Goal: Task Accomplishment & Management: Use online tool/utility

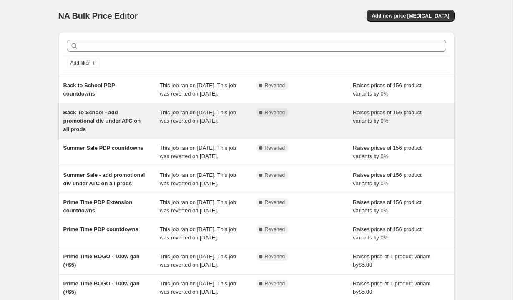
click at [118, 132] on div "Back To School - add promotional div under ATC on all prods" at bounding box center [111, 121] width 97 height 25
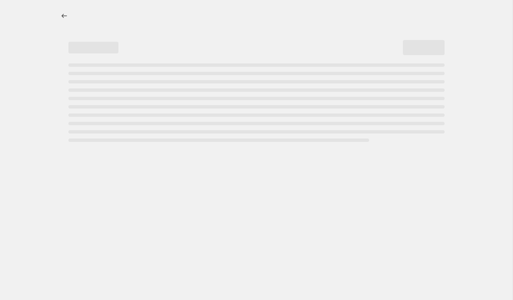
select select "percentage"
select select "no_change"
select select "tag"
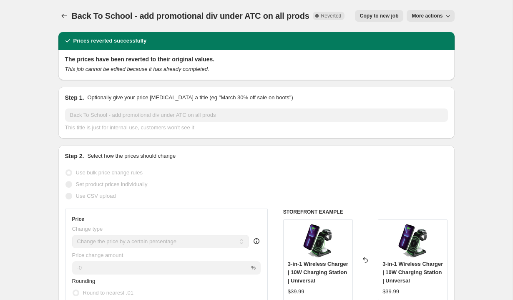
click at [383, 14] on span "Copy to new job" at bounding box center [379, 16] width 39 height 7
select select "percentage"
select select "no_change"
select select "tag"
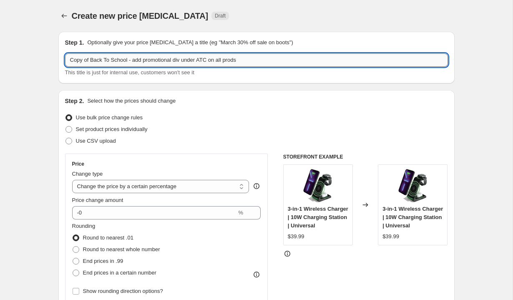
click at [148, 58] on input "Copy of Back To School - add promotional div under ATC on all prods" at bounding box center [256, 59] width 383 height 13
type input "10% off power bank - add promotional div under ATC on all prods"
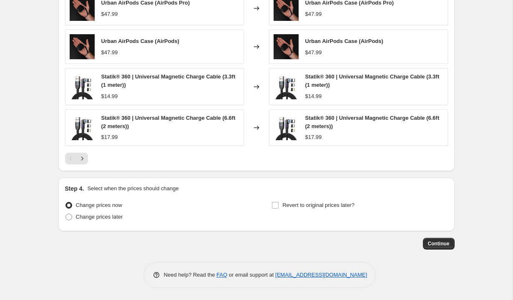
scroll to position [683, 0]
click at [97, 217] on span "Change prices later" at bounding box center [99, 216] width 47 height 6
click at [66, 214] on input "Change prices later" at bounding box center [66, 213] width 0 height 0
radio input "true"
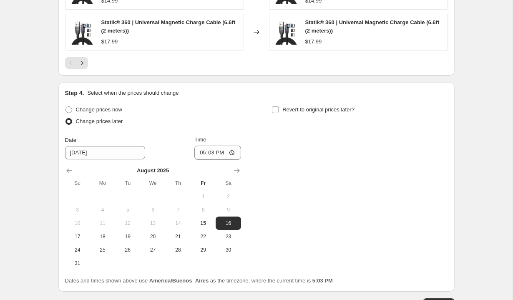
scroll to position [794, 0]
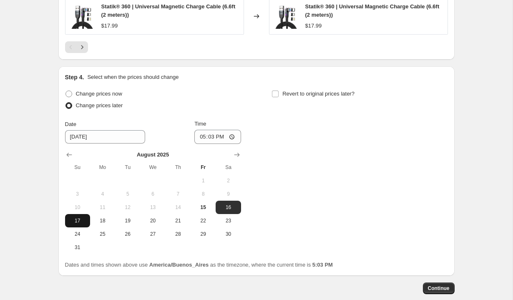
click at [76, 219] on span "17" at bounding box center [77, 220] width 18 height 7
type input "8/17/2025"
click at [201, 138] on input "17:03" at bounding box center [218, 137] width 47 height 14
click at [221, 136] on input "14:00" at bounding box center [218, 137] width 47 height 14
type input "02:00"
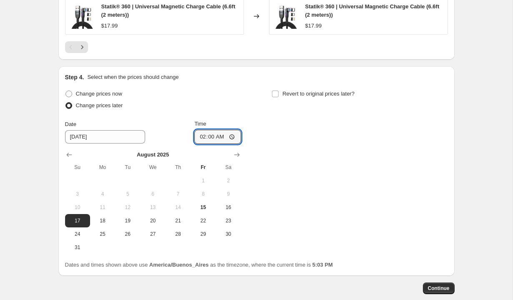
click at [259, 119] on div "Change prices now Change prices later Date 8/17/2025 Time 02:00 August 2025 Su …" at bounding box center [256, 171] width 383 height 166
click at [277, 96] on input "Revert to original prices later?" at bounding box center [275, 94] width 7 height 7
checkbox input "true"
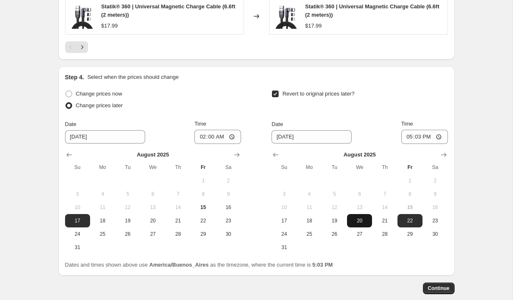
click at [356, 220] on span "20" at bounding box center [360, 220] width 18 height 7
type input "8/20/2025"
click at [408, 138] on input "17:03" at bounding box center [425, 137] width 47 height 14
click at [426, 136] on input "16:03" at bounding box center [425, 137] width 47 height 14
type input "04:03"
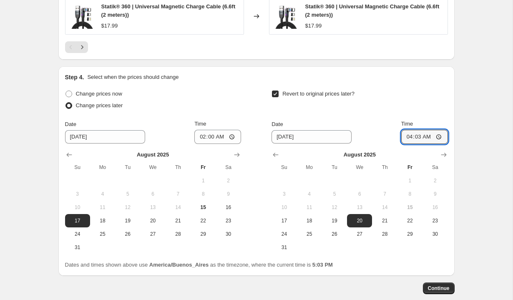
click at [433, 123] on div "Time" at bounding box center [425, 124] width 47 height 8
click at [443, 286] on span "Continue" at bounding box center [439, 288] width 22 height 7
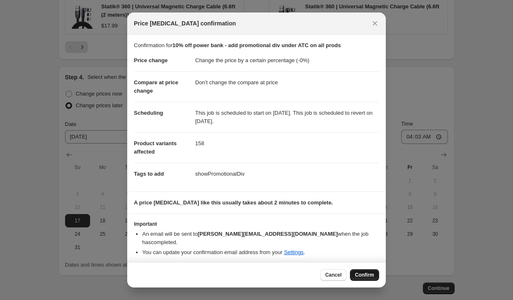
click at [367, 272] on span "Confirm" at bounding box center [364, 275] width 19 height 7
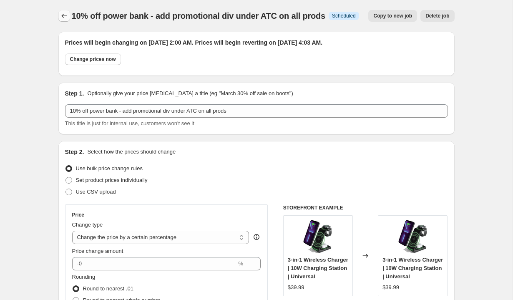
click at [63, 11] on button "Price change jobs" at bounding box center [64, 16] width 12 height 12
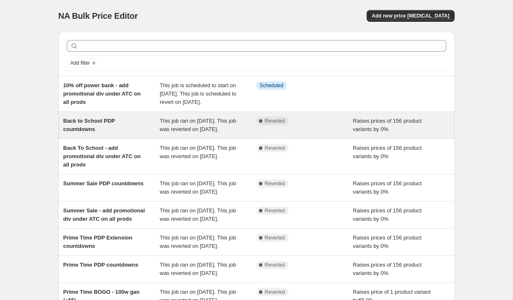
click at [121, 134] on div "Back to School PDP countdowns" at bounding box center [111, 125] width 97 height 17
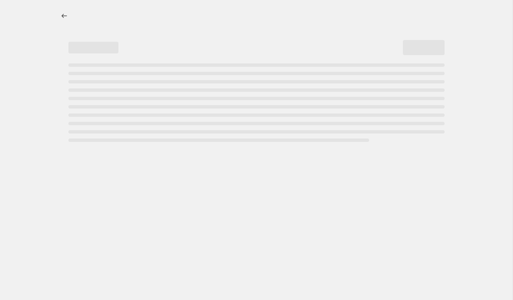
select select "percentage"
select select "no_change"
select select "tag"
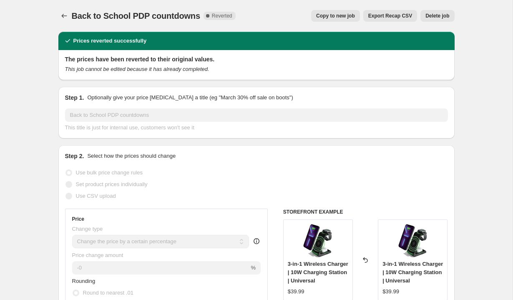
click at [344, 13] on span "Copy to new job" at bounding box center [335, 16] width 39 height 7
select select "percentage"
select select "no_change"
select select "tag"
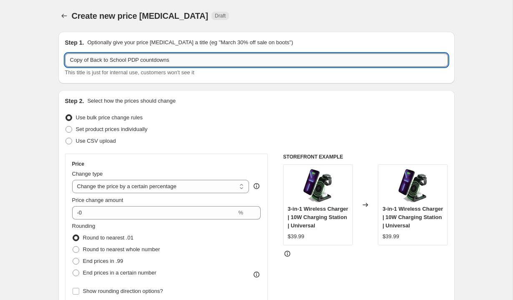
click at [93, 60] on input "Copy of Back to School PDP countdowns" at bounding box center [256, 59] width 383 height 13
type input "10% off power banks PDP countdowns"
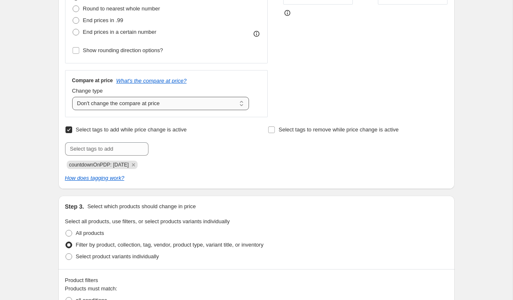
scroll to position [240, 0]
click at [119, 165] on span "countdownOnPDP: 08-07-2025" at bounding box center [99, 165] width 60 height 6
copy span "countdownOnPDP: 08-07-2025"
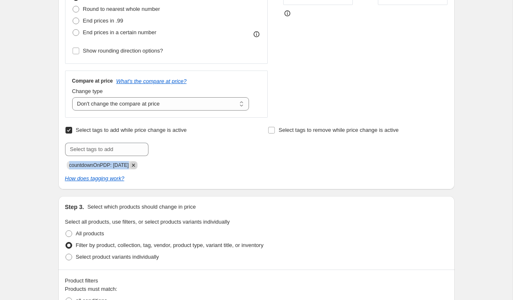
click at [137, 164] on icon "Remove countdownOnPDP: 08-07-2025" at bounding box center [134, 166] width 8 height 8
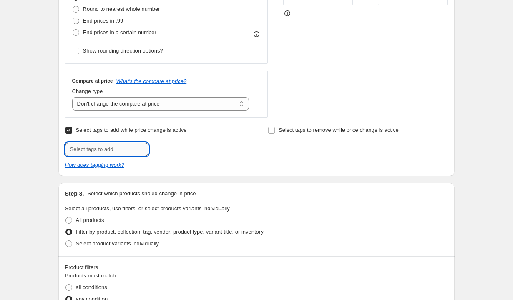
click at [121, 149] on input "text" at bounding box center [106, 149] width 83 height 13
paste input "countdownOnPDP: 08-07-2025"
type input "countdownOnPDP: 08-20-2025"
click at [186, 149] on span "countdownOnP..." at bounding box center [187, 149] width 40 height 6
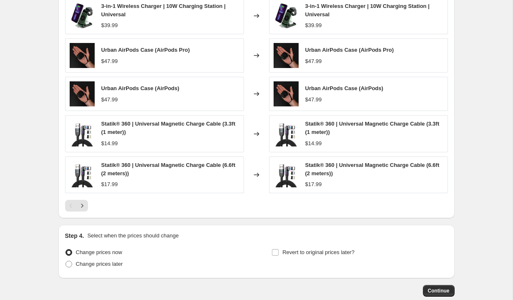
scroll to position [641, 0]
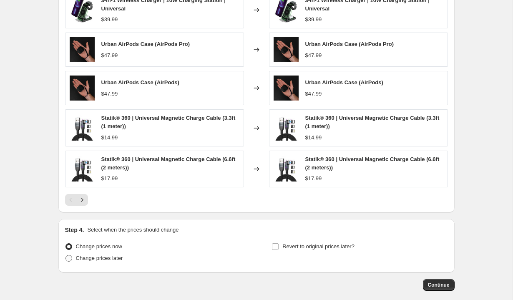
click at [101, 260] on span "Change prices later" at bounding box center [99, 258] width 47 height 6
click at [66, 255] on input "Change prices later" at bounding box center [66, 255] width 0 height 0
radio input "true"
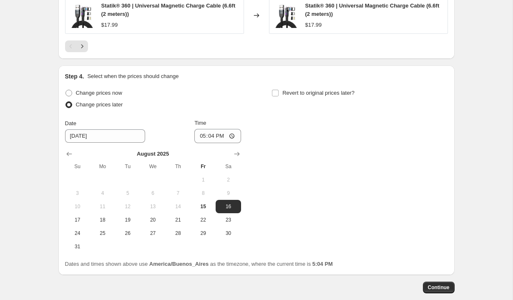
scroll to position [796, 0]
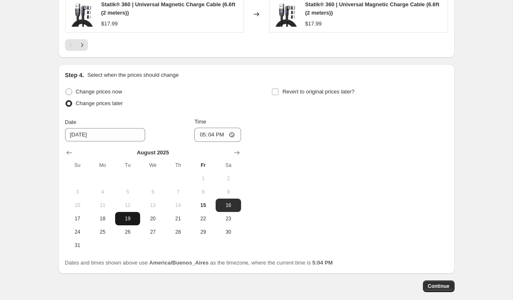
click at [128, 221] on span "19" at bounding box center [128, 218] width 18 height 7
type input "8/19/2025"
click at [201, 136] on input "17:04" at bounding box center [218, 135] width 47 height 14
click at [220, 133] on input "14:00" at bounding box center [218, 135] width 47 height 14
type input "02:00"
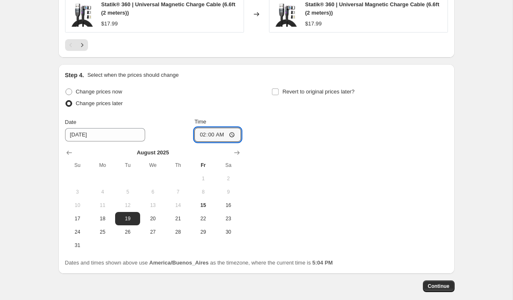
click at [248, 111] on div "Change prices now Change prices later Date 8/19/2025 Time 02:00 August 2025 Su …" at bounding box center [256, 169] width 383 height 166
click at [284, 94] on span "Revert to original prices later?" at bounding box center [319, 92] width 72 height 6
click at [279, 94] on input "Revert to original prices later?" at bounding box center [275, 92] width 7 height 7
checkbox input "true"
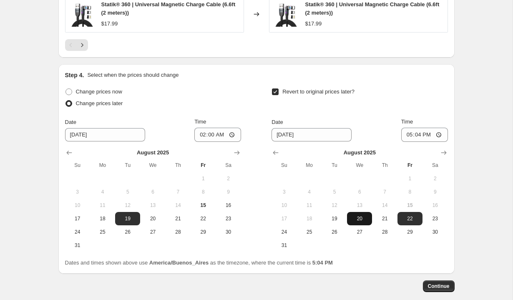
click at [363, 221] on span "20" at bounding box center [360, 218] width 18 height 7
type input "8/20/2025"
click at [412, 134] on input "17:04" at bounding box center [425, 135] width 47 height 14
click at [407, 134] on input "23:02" at bounding box center [425, 135] width 47 height 14
type input "00:03"
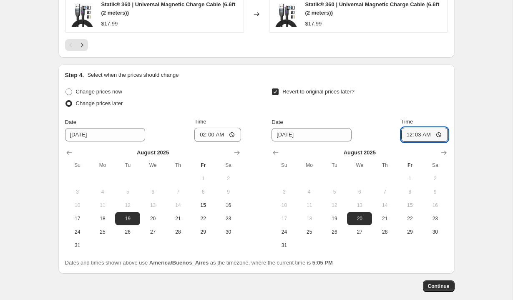
click at [430, 120] on div "Time" at bounding box center [425, 122] width 47 height 8
click at [441, 283] on span "Continue" at bounding box center [439, 286] width 22 height 7
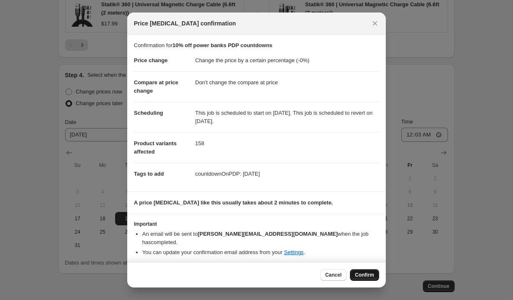
click at [363, 273] on span "Confirm" at bounding box center [364, 275] width 19 height 7
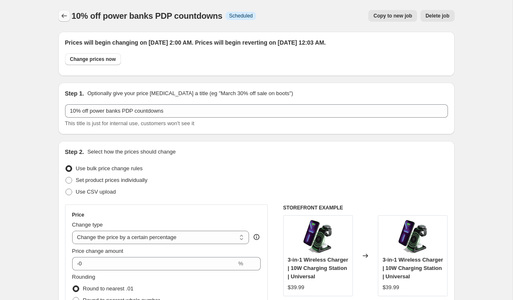
click at [64, 19] on icon "Price change jobs" at bounding box center [64, 16] width 8 height 8
